Goal: Information Seeking & Learning: Learn about a topic

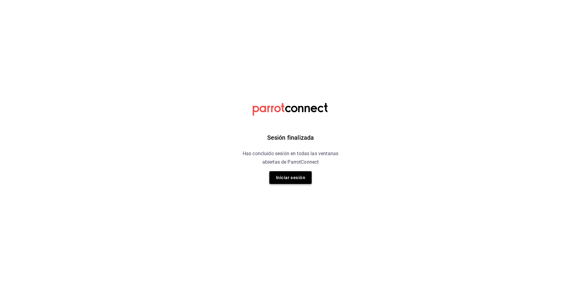
click at [302, 175] on button "Iniciar sesión" at bounding box center [290, 177] width 42 height 13
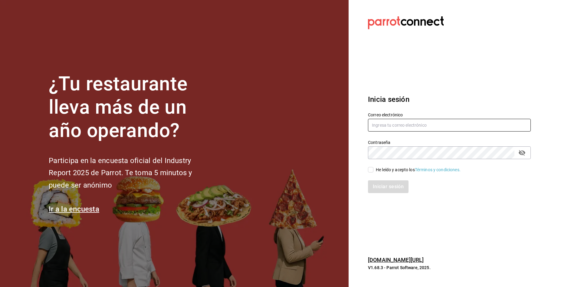
click at [404, 130] on input "text" at bounding box center [449, 125] width 163 height 13
type input "mixocesar@gmail.com"
click at [373, 167] on input "He leído y acepto los Términos y condiciones." at bounding box center [370, 169] width 5 height 5
checkbox input "true"
click at [388, 182] on button "Iniciar sesión" at bounding box center [388, 186] width 41 height 13
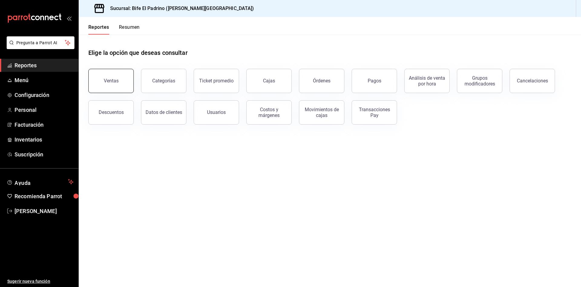
click at [113, 80] on div "Ventas" at bounding box center [111, 81] width 15 height 6
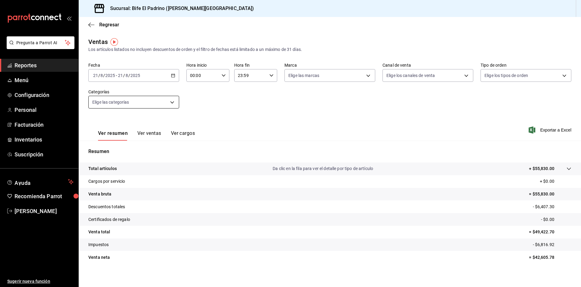
click at [174, 104] on body "Pregunta a Parrot AI Reportes Menú Configuración Personal Facturación Inventari…" at bounding box center [290, 143] width 581 height 287
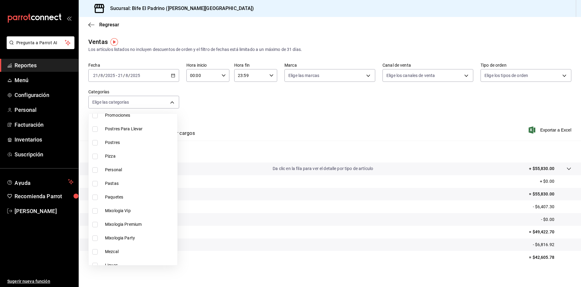
scroll to position [360, 0]
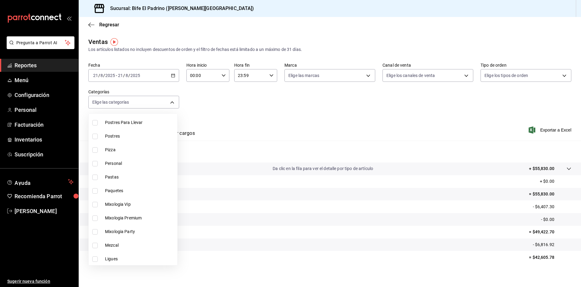
click at [125, 189] on span "Paquetes" at bounding box center [140, 190] width 70 height 6
type input "03c177af-a5e8-4afb-9c96-a7abb0e0f4bf"
checkbox input "true"
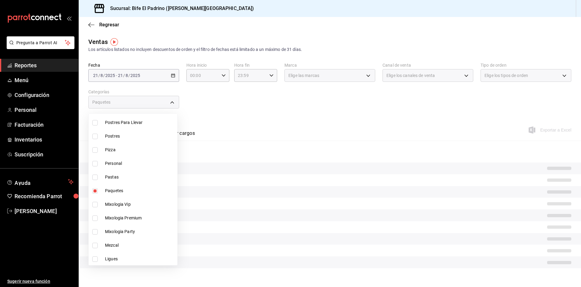
click at [228, 100] on div at bounding box center [290, 143] width 581 height 287
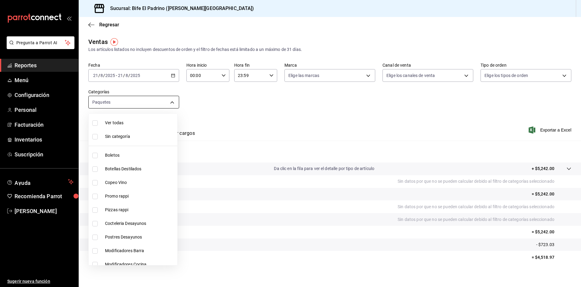
click at [163, 102] on body "Pregunta a Parrot AI Reportes Menú Configuración Personal Facturación Inventari…" at bounding box center [290, 143] width 581 height 287
click at [143, 186] on li "Paquetes" at bounding box center [133, 181] width 89 height 14
checkbox input "false"
click at [135, 164] on li "Botellas Destilados" at bounding box center [133, 169] width 89 height 14
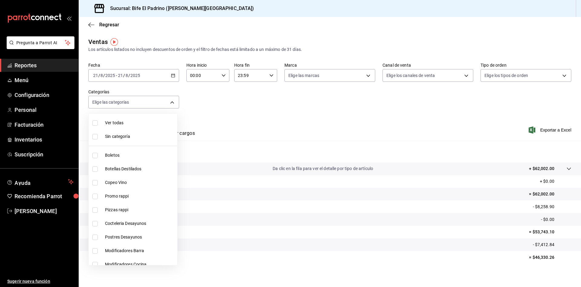
type input "f2724b68-9eb3-4990-9aa8-ed2a402c5d6a"
checkbox input "true"
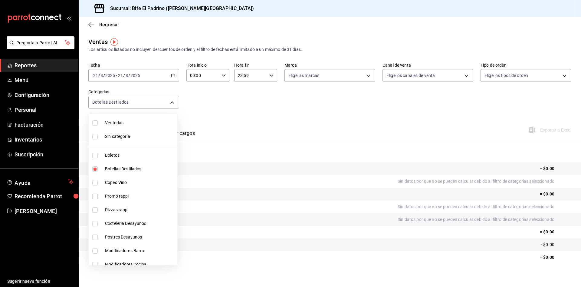
click at [228, 113] on div at bounding box center [290, 143] width 581 height 287
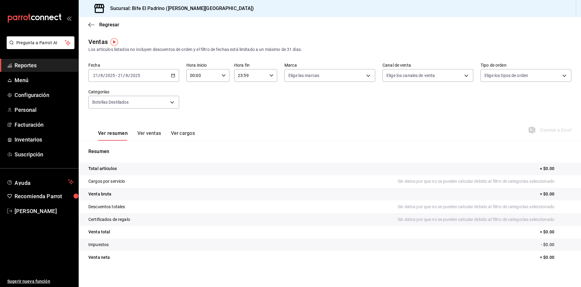
click at [149, 134] on button "Ver ventas" at bounding box center [149, 135] width 24 height 10
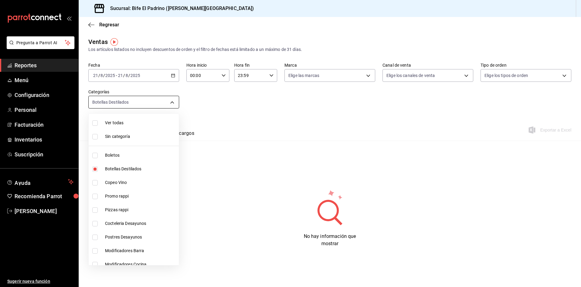
click at [169, 104] on body "Pregunta a Parrot AI Reportes Menú Configuración Personal Facturación Inventari…" at bounding box center [290, 143] width 581 height 287
click at [144, 170] on span "Botellas Destilados" at bounding box center [140, 169] width 71 height 6
checkbox input "false"
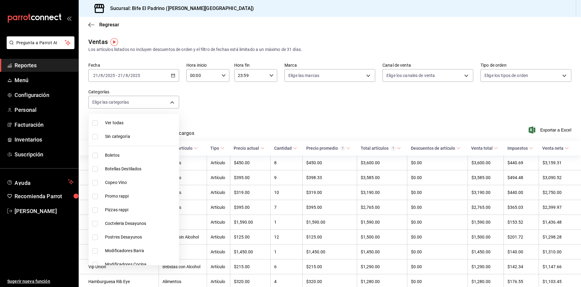
click at [154, 100] on div at bounding box center [290, 143] width 581 height 287
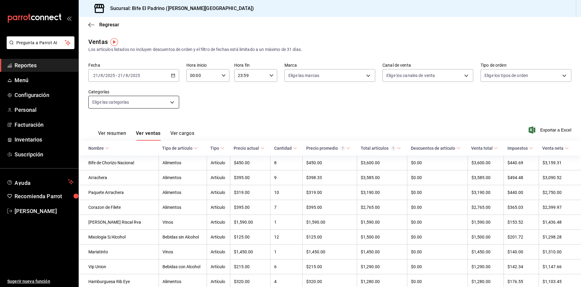
click at [148, 103] on body "Pregunta a Parrot AI Reportes Menú Configuración Personal Facturación Inventari…" at bounding box center [290, 143] width 581 height 287
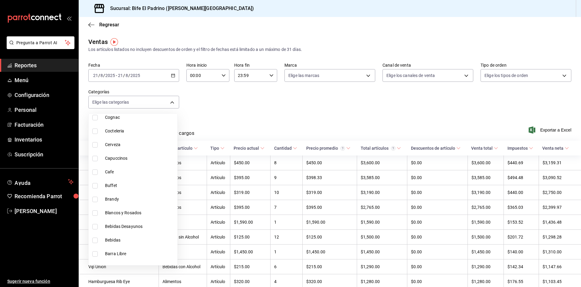
scroll to position [746, 0]
click at [148, 199] on span "Brandy" at bounding box center [140, 199] width 70 height 6
type input "b866da27-662b-44fe-9f03-01030e1f68df"
checkbox input "true"
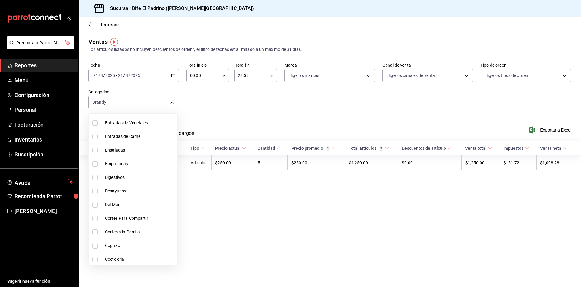
scroll to position [615, 0]
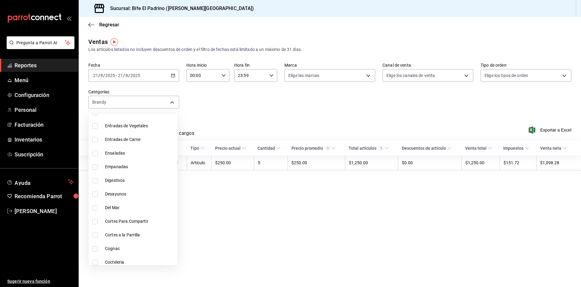
click at [143, 175] on li "Digestivos" at bounding box center [133, 180] width 89 height 14
type input "b866da27-662b-44fe-9f03-01030e1f68df,07d87033-33c1-448c-917e-2666037b66f4"
checkbox input "true"
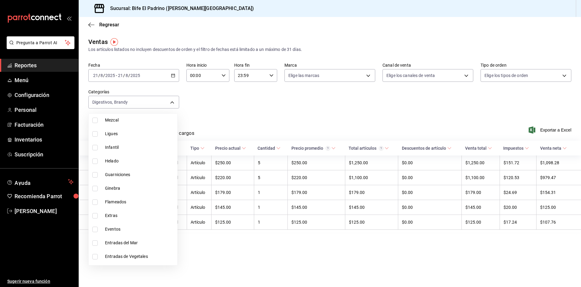
scroll to position [485, 0]
click at [145, 184] on li "Ginebra" at bounding box center [133, 188] width 89 height 14
type input "b866da27-662b-44fe-9f03-01030e1f68df,07d87033-33c1-448c-917e-2666037b66f4,ae043…"
checkbox input "true"
click at [138, 121] on span "Mezcal" at bounding box center [140, 120] width 70 height 6
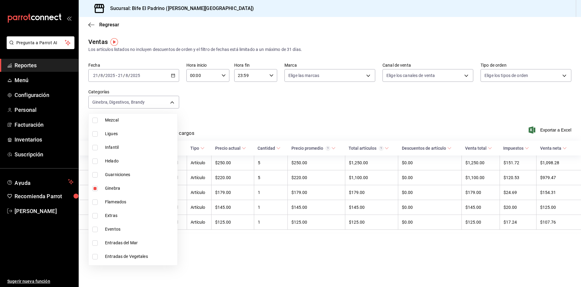
type input "b866da27-662b-44fe-9f03-01030e1f68df,07d87033-33c1-448c-917e-2666037b66f4,ae043…"
checkbox input "true"
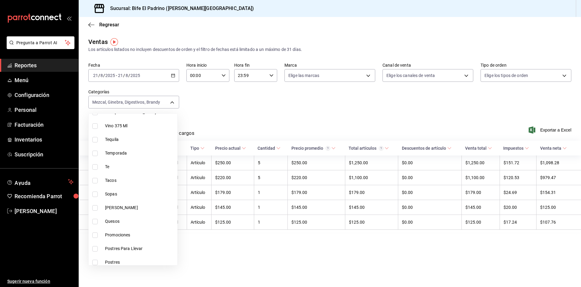
scroll to position [208, 0]
click at [144, 169] on li "Tequila" at bounding box center [133, 166] width 89 height 14
type input "b866da27-662b-44fe-9f03-01030e1f68df,07d87033-33c1-448c-917e-2666037b66f4,ae043…"
checkbox input "true"
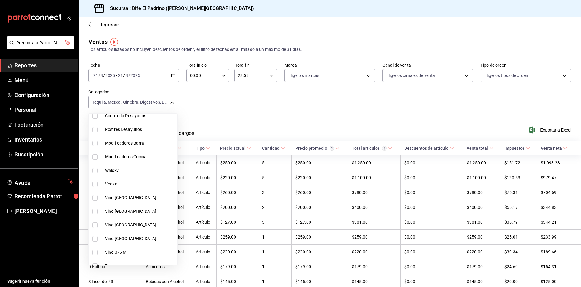
scroll to position [108, 0]
click at [145, 177] on li "Vodka" at bounding box center [133, 184] width 89 height 14
type input "b866da27-662b-44fe-9f03-01030e1f68df,07d87033-33c1-448c-917e-2666037b66f4,ae043…"
checkbox input "true"
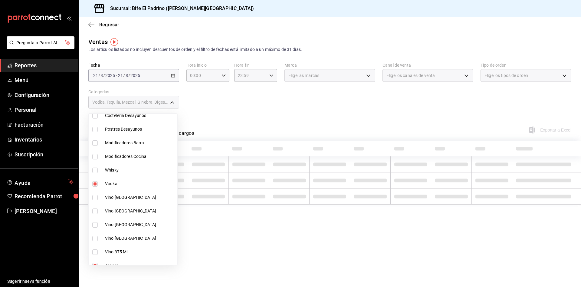
click at [145, 169] on span "Whisky" at bounding box center [140, 170] width 70 height 6
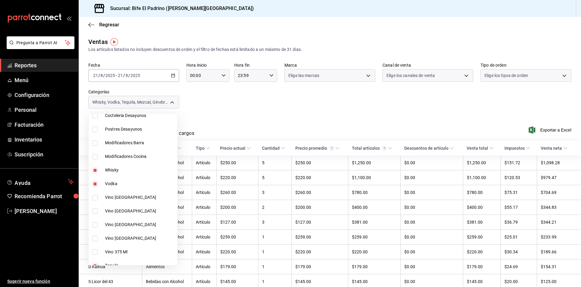
type input "b866da27-662b-44fe-9f03-01030e1f68df,07d87033-33c1-448c-917e-2666037b66f4,ae043…"
checkbox input "true"
click at [197, 111] on div at bounding box center [290, 143] width 581 height 287
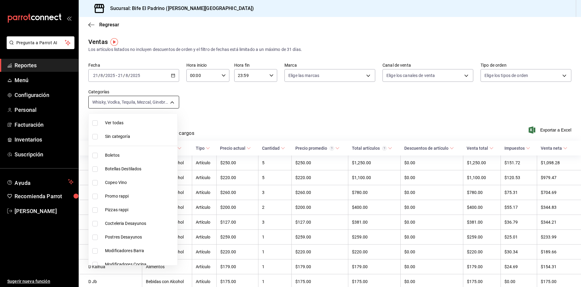
click at [170, 102] on body "Pregunta a Parrot AI Reportes Menú Configuración Personal Facturación Inventari…" at bounding box center [290, 143] width 581 height 287
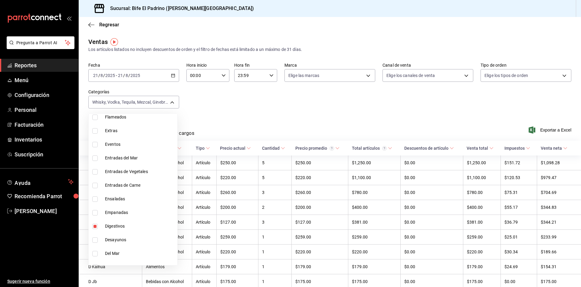
scroll to position [570, 0]
click at [127, 224] on span "Digestivos" at bounding box center [140, 225] width 70 height 6
type input "b866da27-662b-44fe-9f03-01030e1f68df,ae043ca8-2e08-493d-983c-6bd0f209cd07,97cf8…"
checkbox input "false"
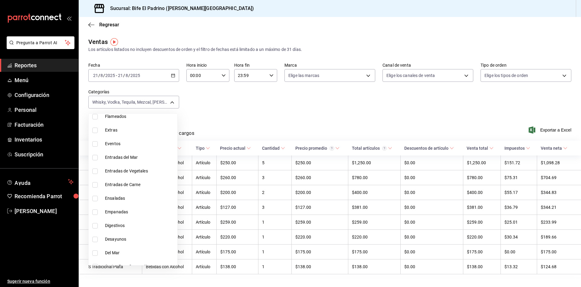
click at [203, 99] on div at bounding box center [290, 143] width 581 height 287
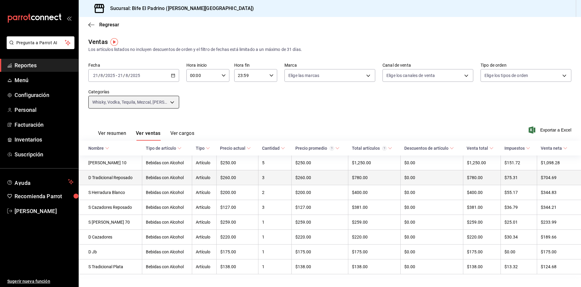
scroll to position [12, 0]
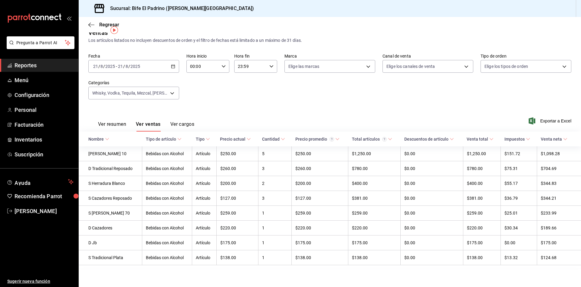
click at [110, 123] on button "Ver resumen" at bounding box center [112, 126] width 28 height 10
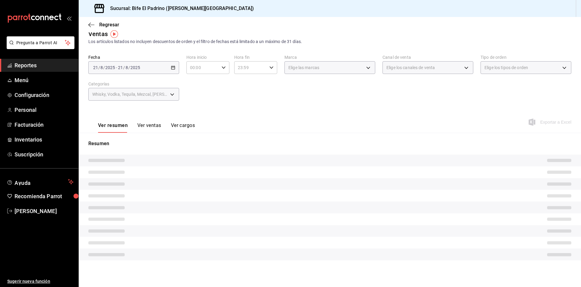
scroll to position [3, 0]
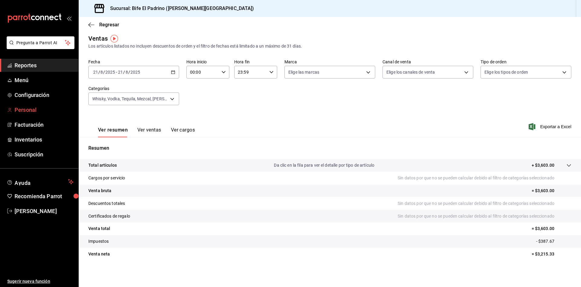
click at [51, 104] on link "Personal" at bounding box center [39, 109] width 78 height 13
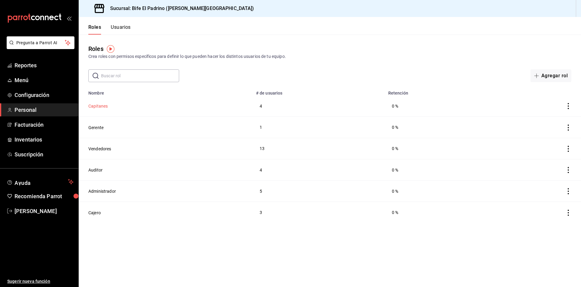
click at [99, 106] on button "Capitanes" at bounding box center [97, 106] width 19 height 6
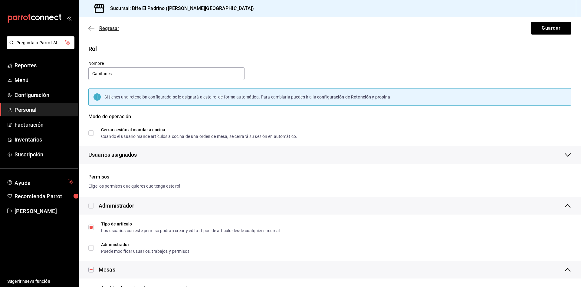
click at [89, 26] on icon "button" at bounding box center [91, 27] width 6 height 5
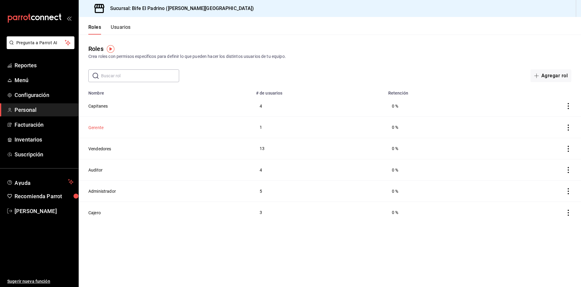
click at [102, 128] on button "Gerente" at bounding box center [95, 127] width 15 height 6
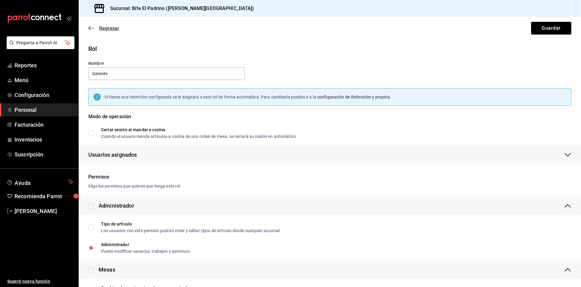
click at [90, 27] on icon "button" at bounding box center [89, 28] width 2 height 5
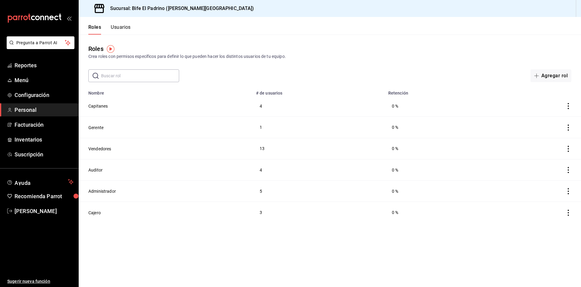
click at [567, 129] on icon "actions" at bounding box center [568, 127] width 6 height 6
click at [121, 26] on div at bounding box center [290, 143] width 581 height 287
click at [121, 26] on button "Usuarios" at bounding box center [121, 29] width 20 height 10
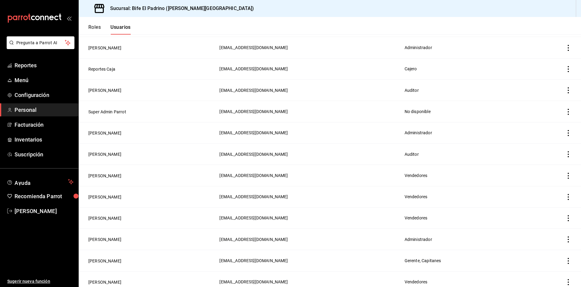
scroll to position [438, 0]
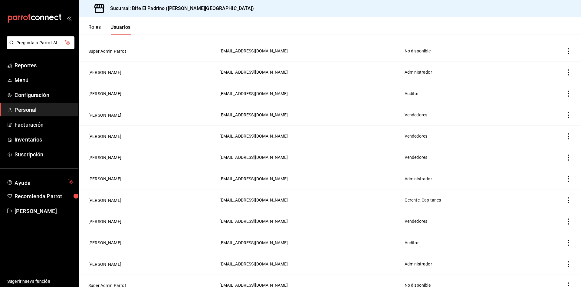
click at [565, 197] on icon "actions" at bounding box center [568, 200] width 6 height 6
click at [110, 190] on div at bounding box center [290, 143] width 581 height 287
click at [101, 197] on button "Pablo Campos" at bounding box center [104, 200] width 33 height 6
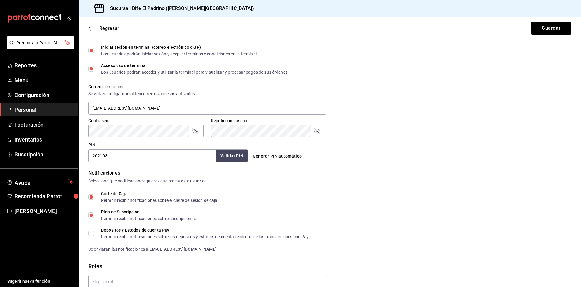
scroll to position [183, 0]
click at [91, 30] on icon "button" at bounding box center [91, 27] width 6 height 5
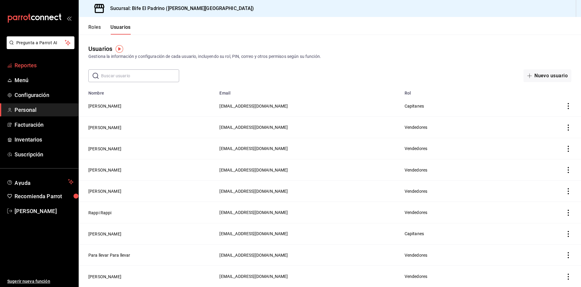
click at [36, 64] on span "Reportes" at bounding box center [44, 65] width 59 height 8
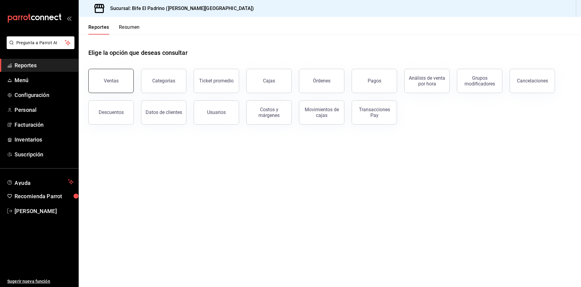
click at [128, 82] on button "Ventas" at bounding box center [110, 81] width 45 height 24
